Goal: Task Accomplishment & Management: Use online tool/utility

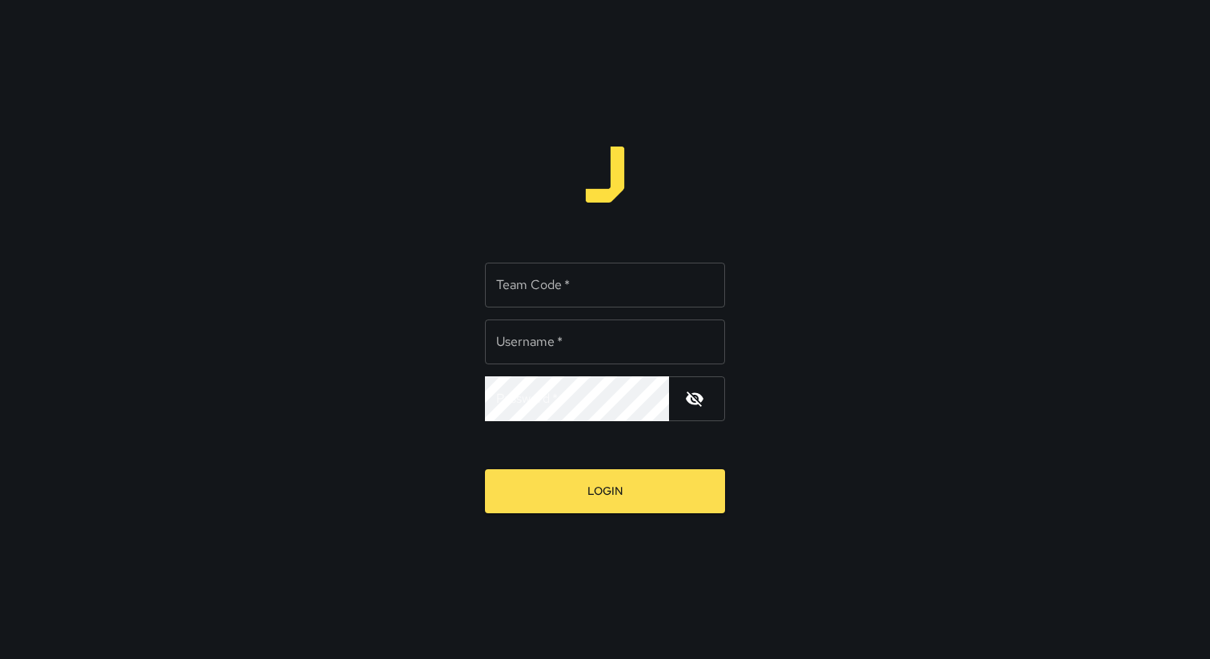
click at [542, 285] on div "Team Code   * Team Code   *" at bounding box center [605, 285] width 240 height 45
click at [526, 286] on input "******" at bounding box center [605, 285] width 240 height 45
type input "*****"
click at [540, 351] on input "Username   *" at bounding box center [605, 341] width 240 height 45
type input "**********"
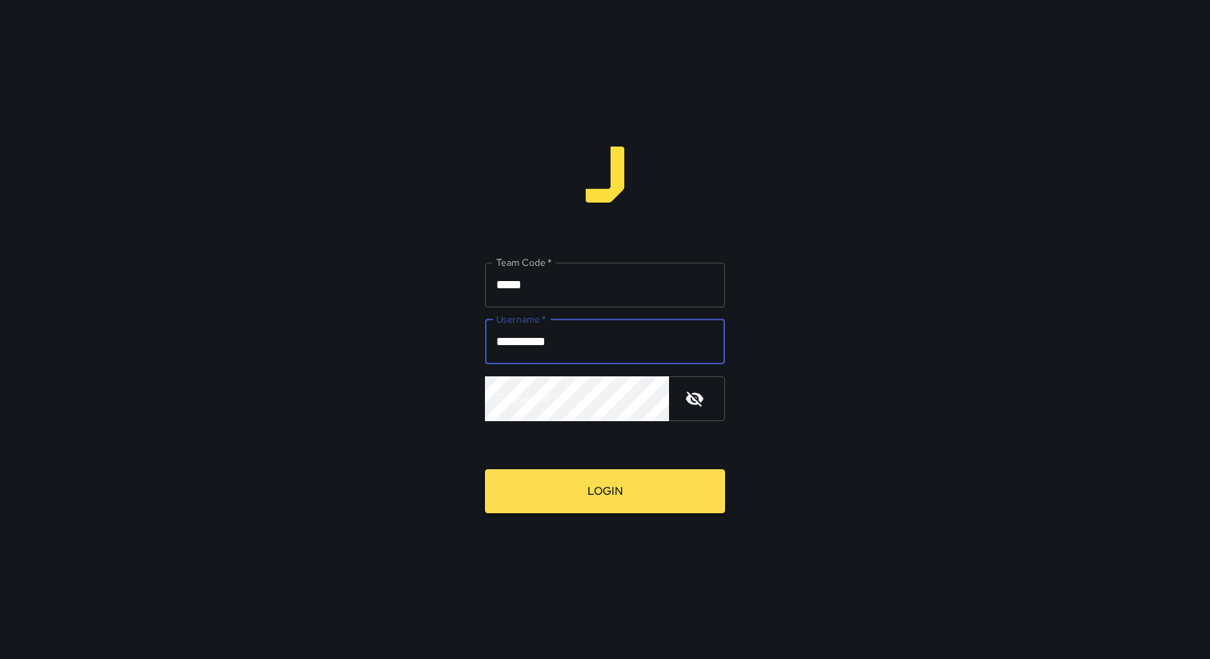
click at [485, 469] on button "Login" at bounding box center [605, 491] width 240 height 44
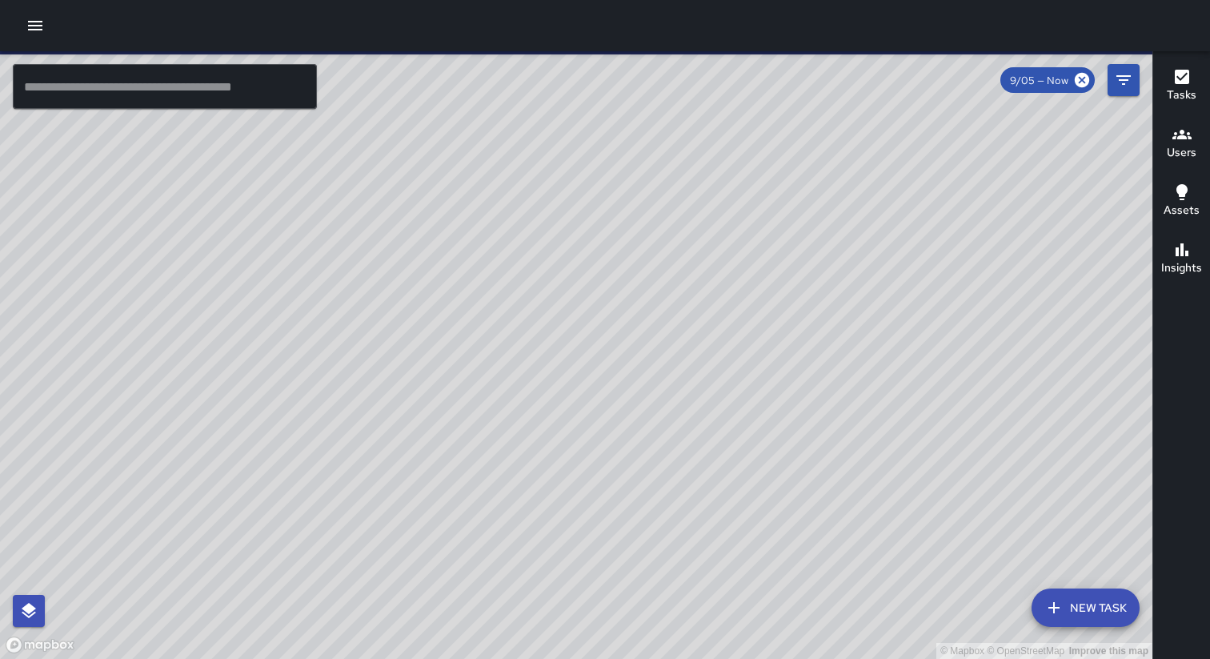
click at [30, 34] on icon "button" at bounding box center [35, 25] width 19 height 19
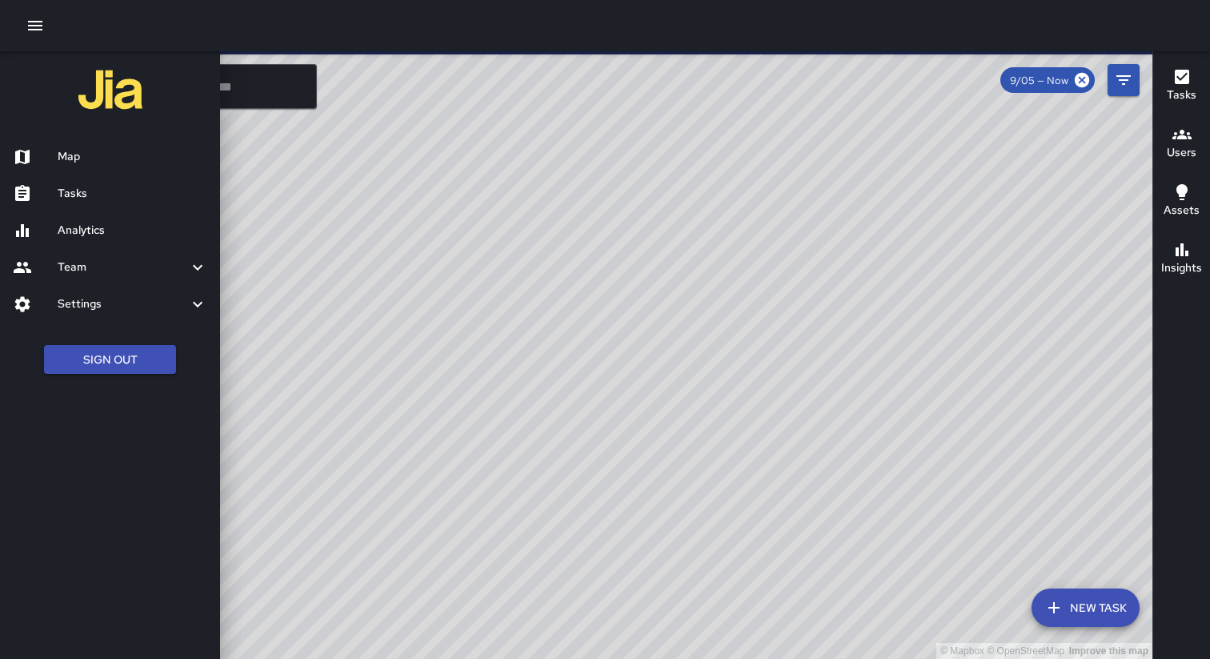
click at [86, 199] on h6 "Tasks" at bounding box center [133, 194] width 150 height 18
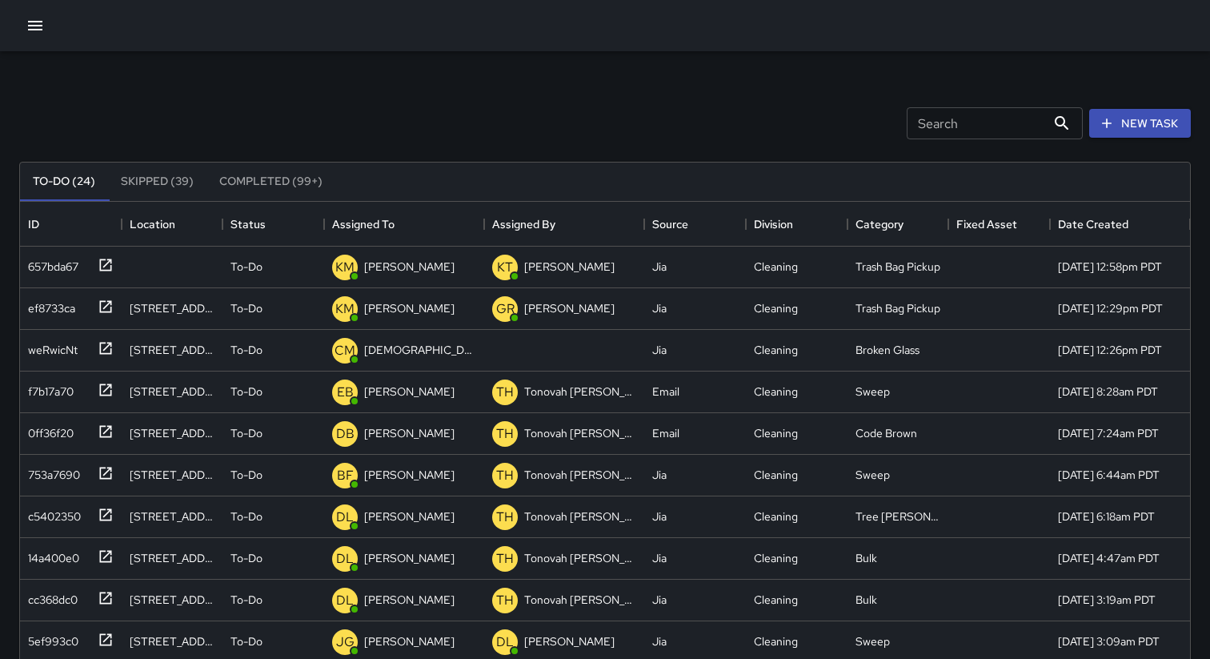
scroll to position [678, 1170]
click at [671, 232] on div "Source" at bounding box center [670, 224] width 36 height 45
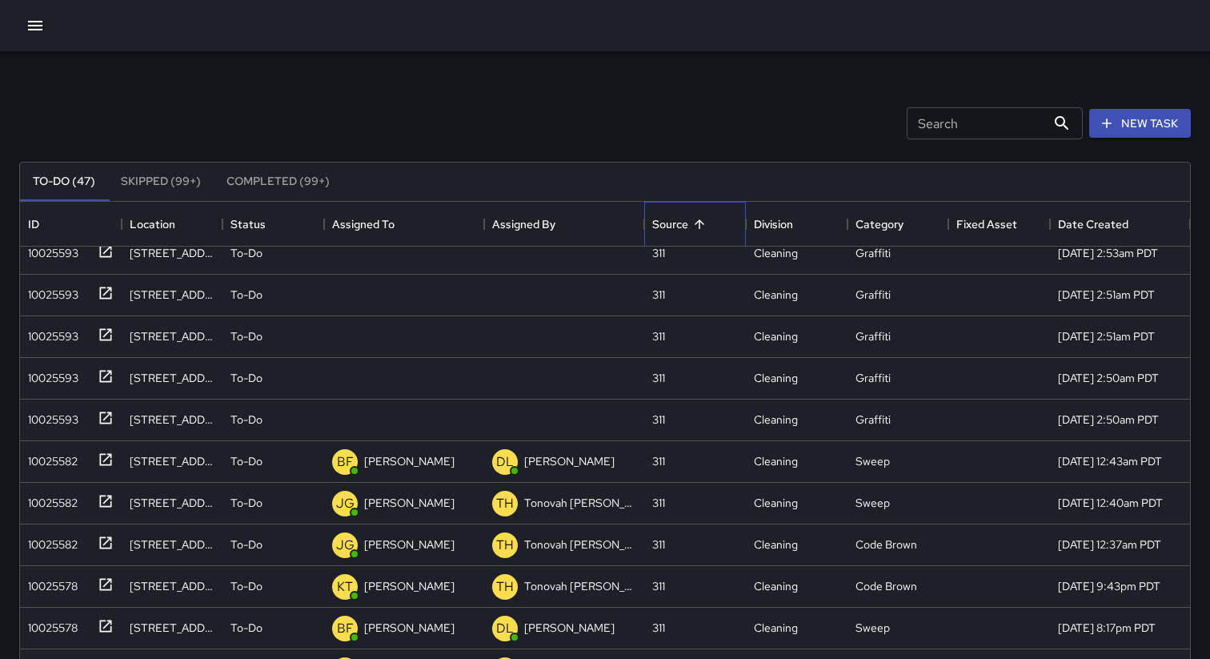
scroll to position [179, 0]
click at [39, 502] on div "10025582" at bounding box center [50, 501] width 56 height 22
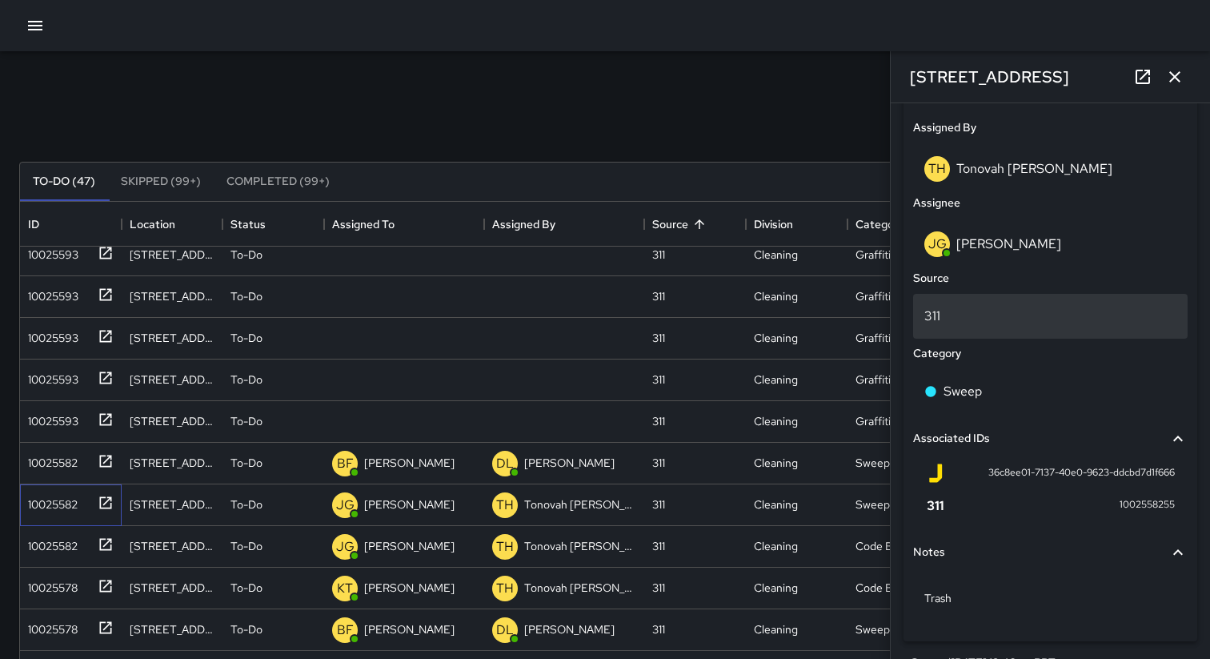
scroll to position [855, 0]
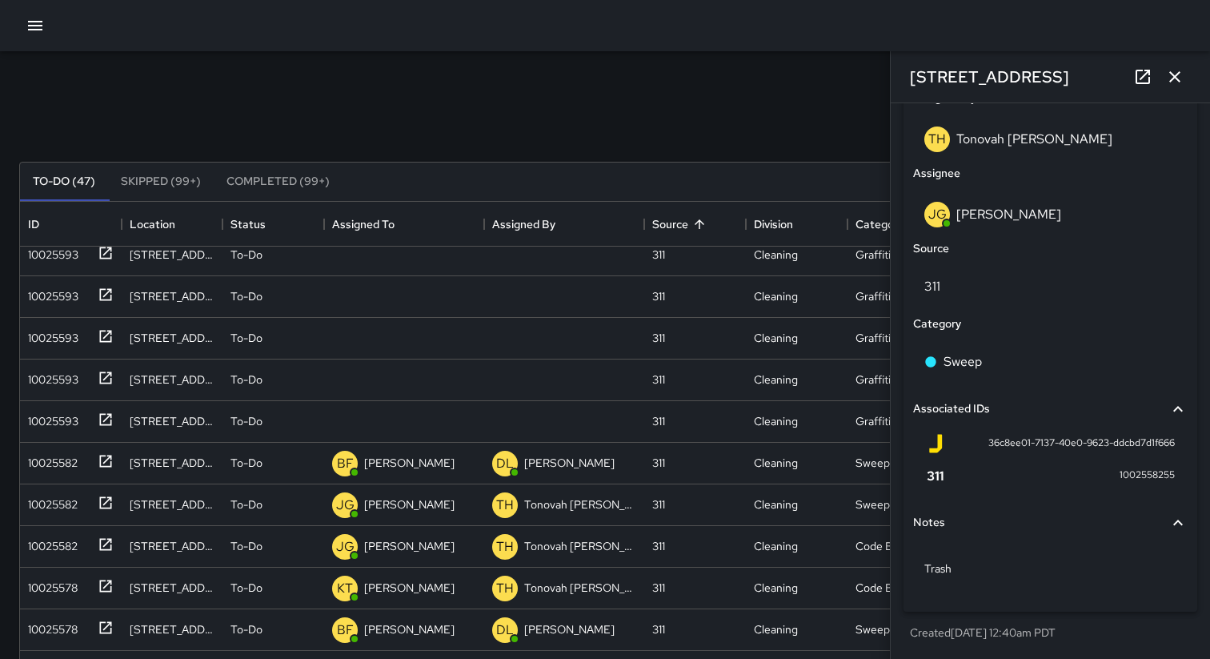
click at [1180, 77] on icon "button" at bounding box center [1174, 76] width 19 height 19
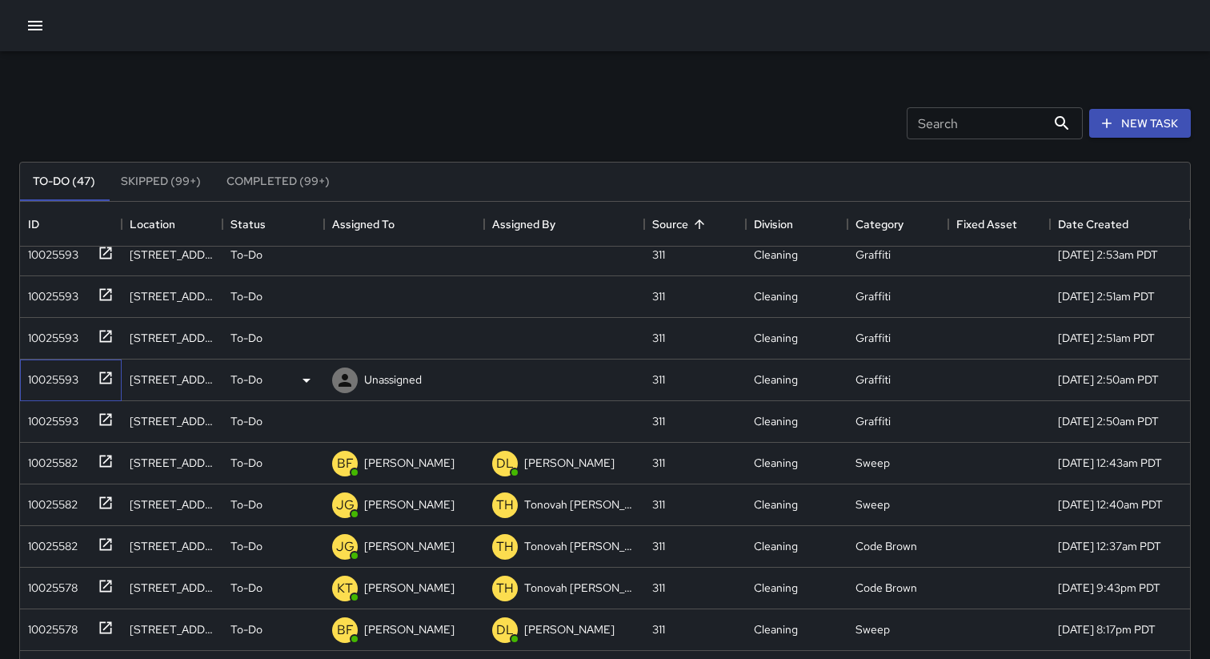
click at [56, 371] on div "10025593" at bounding box center [50, 376] width 57 height 22
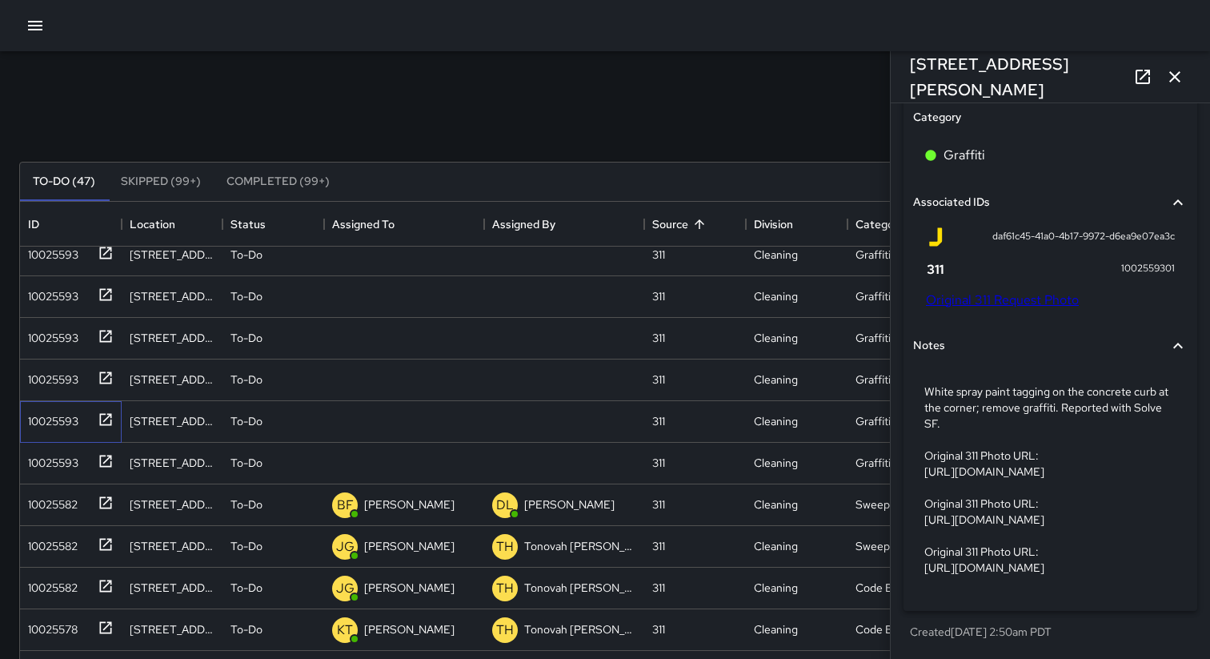
scroll to position [220, 0]
click at [585, 99] on div "Search Search New Task" at bounding box center [605, 123] width 1178 height 83
